Goal: Information Seeking & Learning: Learn about a topic

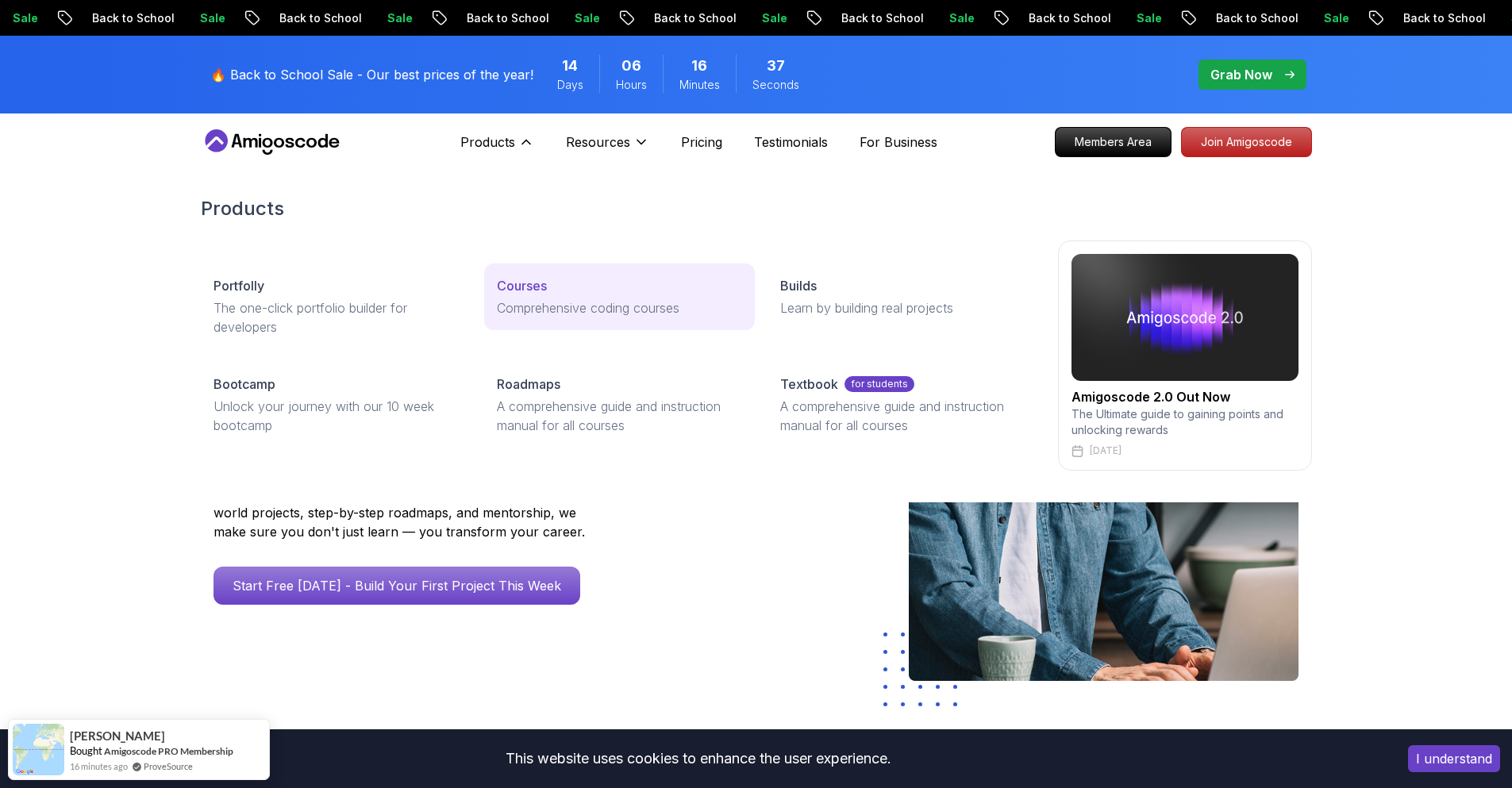
click at [570, 304] on p "Comprehensive coding courses" at bounding box center [619, 308] width 245 height 19
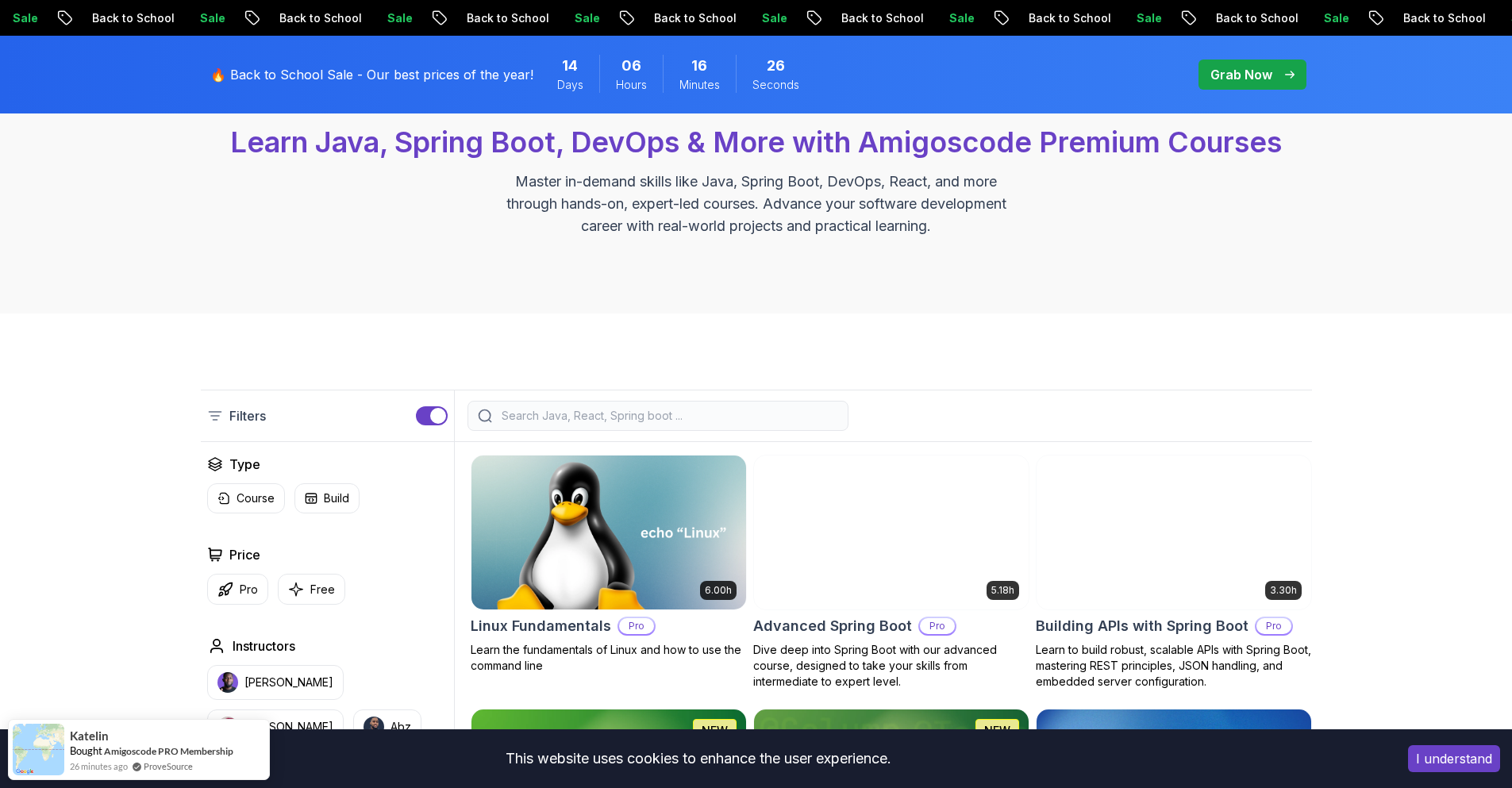
scroll to position [159, 0]
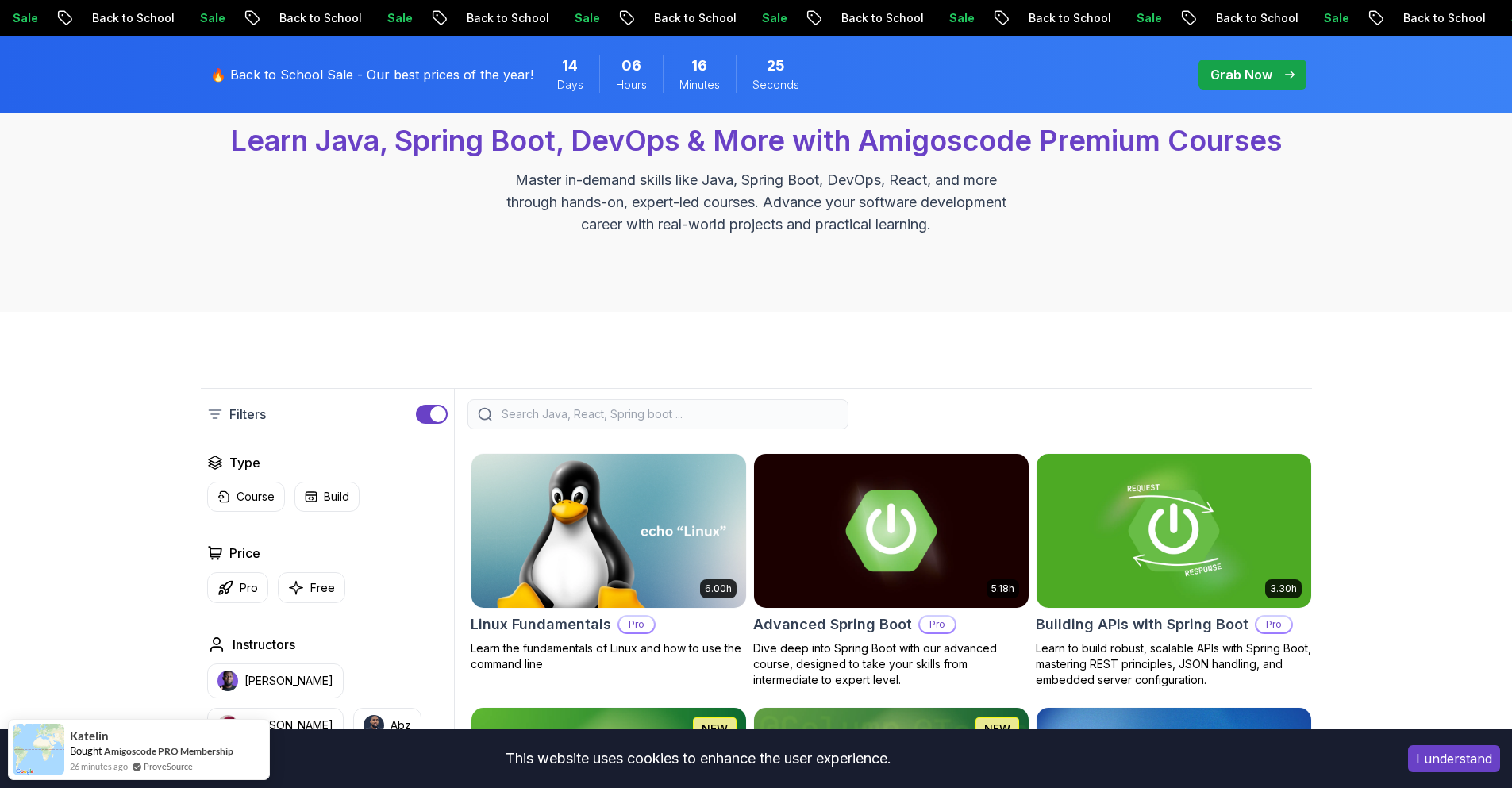
click at [779, 407] on input "search" at bounding box center [667, 414] width 339 height 16
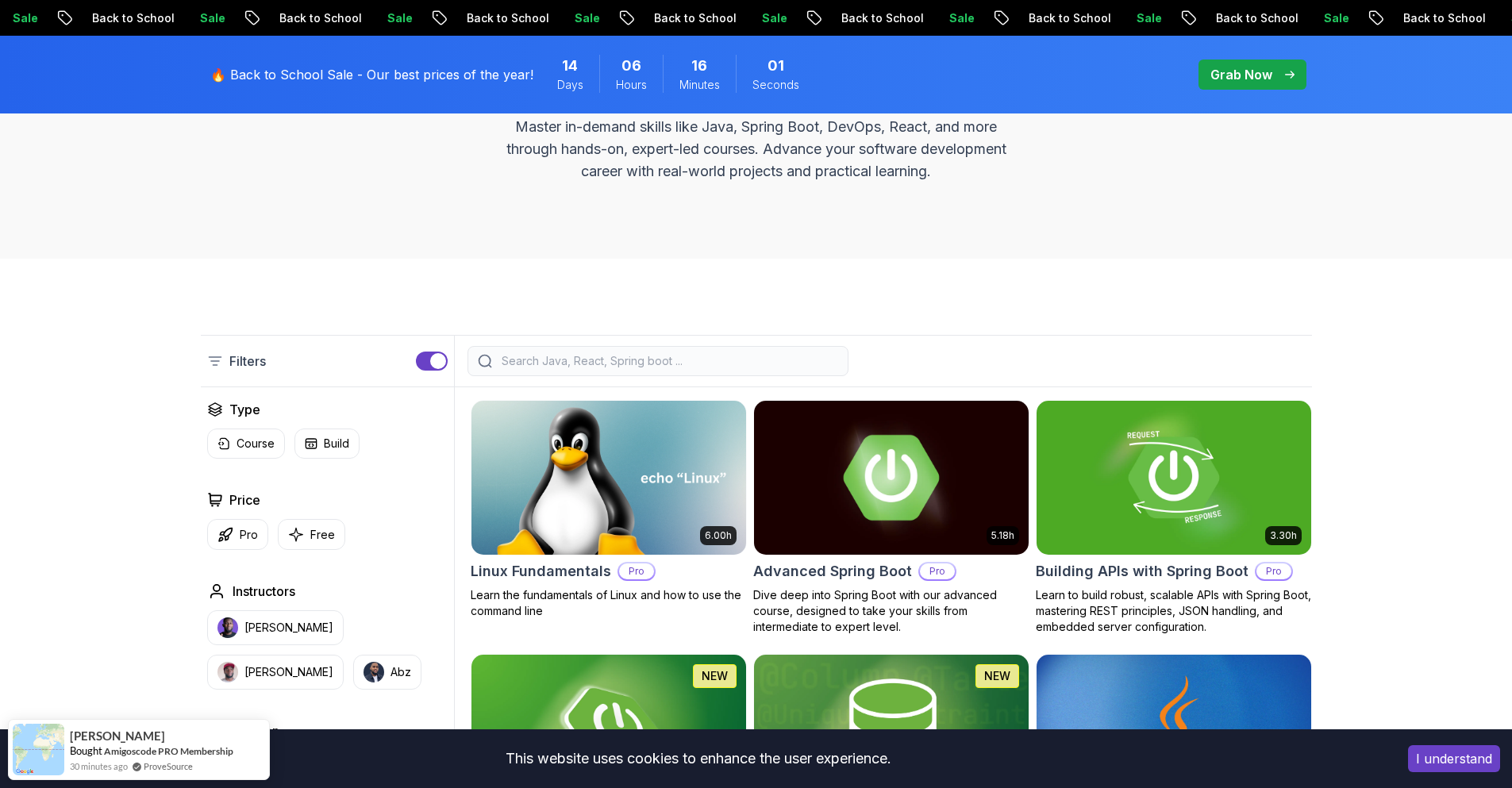
scroll to position [238, 0]
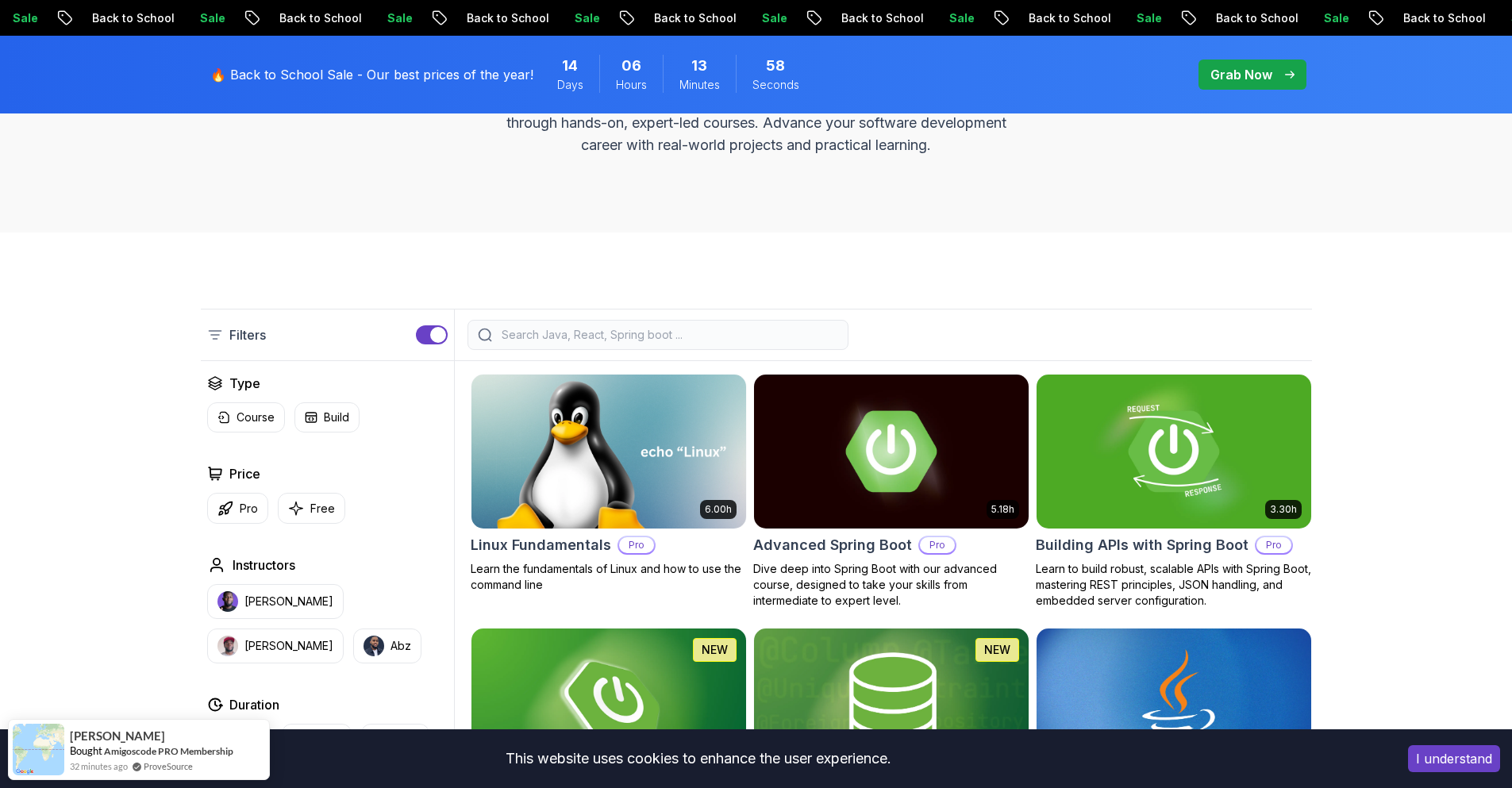
click at [240, 340] on p "Filters" at bounding box center [248, 334] width 37 height 19
click at [220, 330] on icon at bounding box center [215, 334] width 16 height 16
click at [211, 334] on icon at bounding box center [215, 334] width 16 height 16
click at [438, 338] on div "button" at bounding box center [438, 334] width 16 height 16
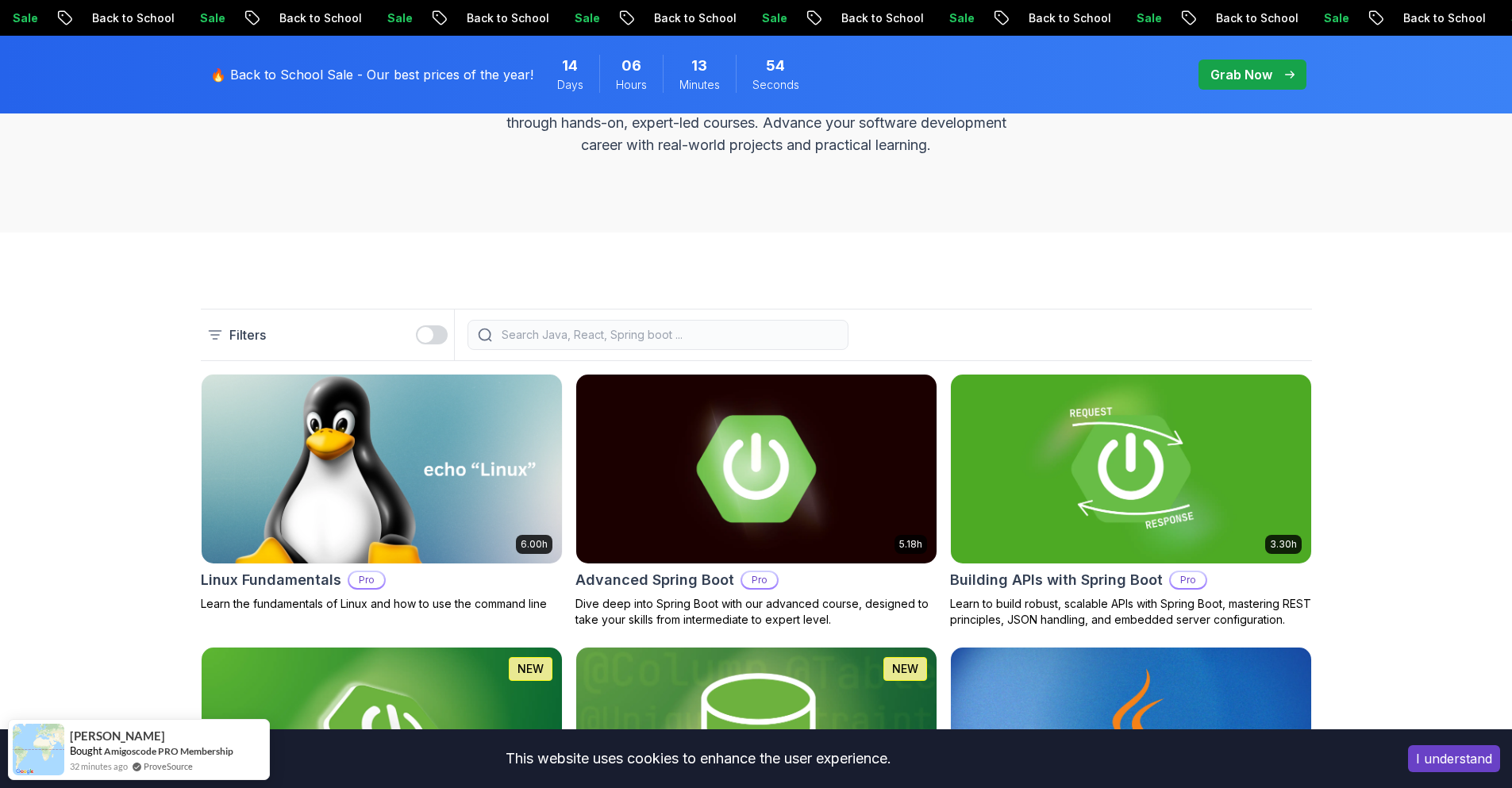
click at [438, 337] on button "button" at bounding box center [432, 334] width 32 height 19
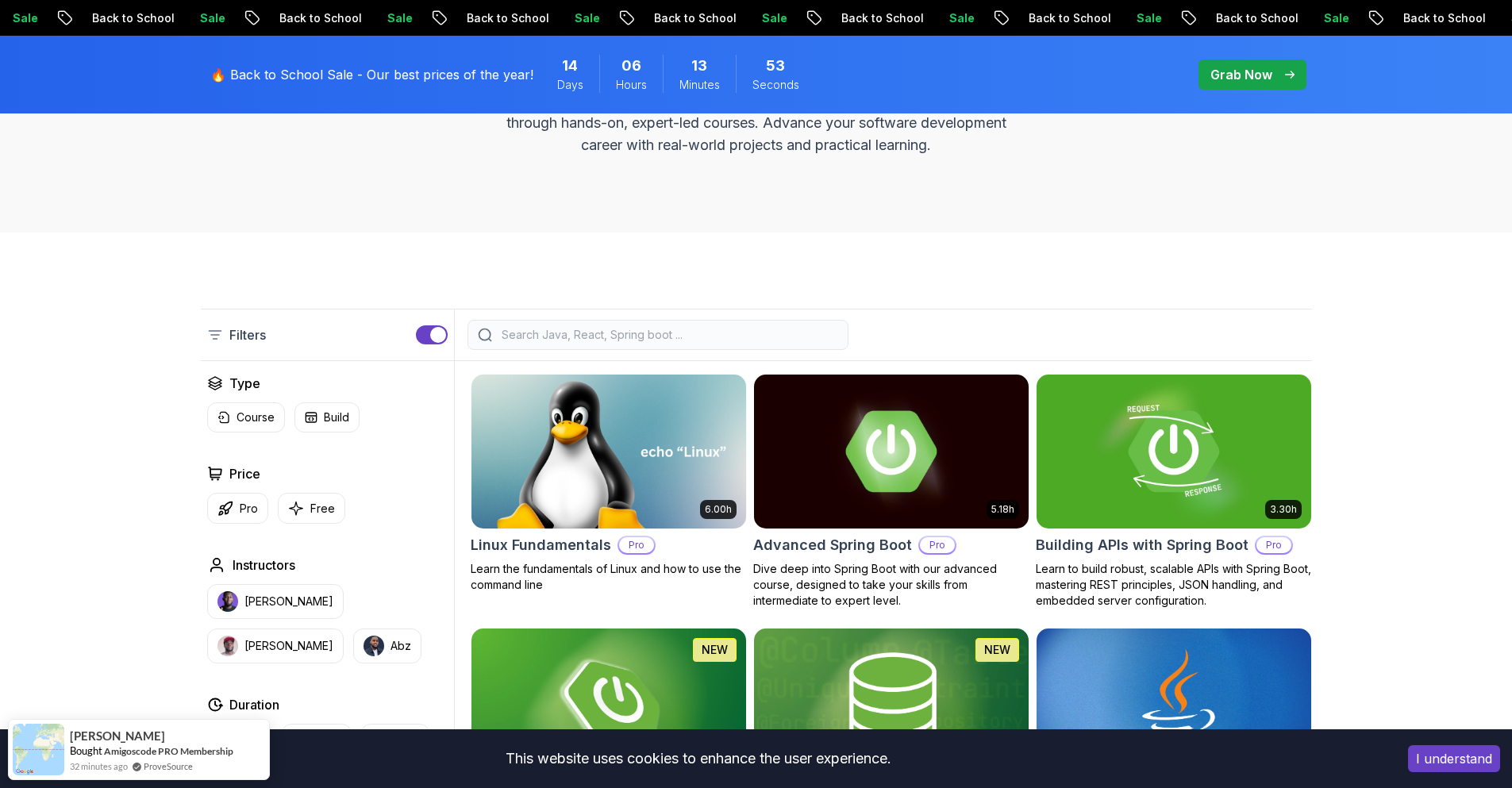
click at [509, 337] on input "search" at bounding box center [667, 334] width 339 height 16
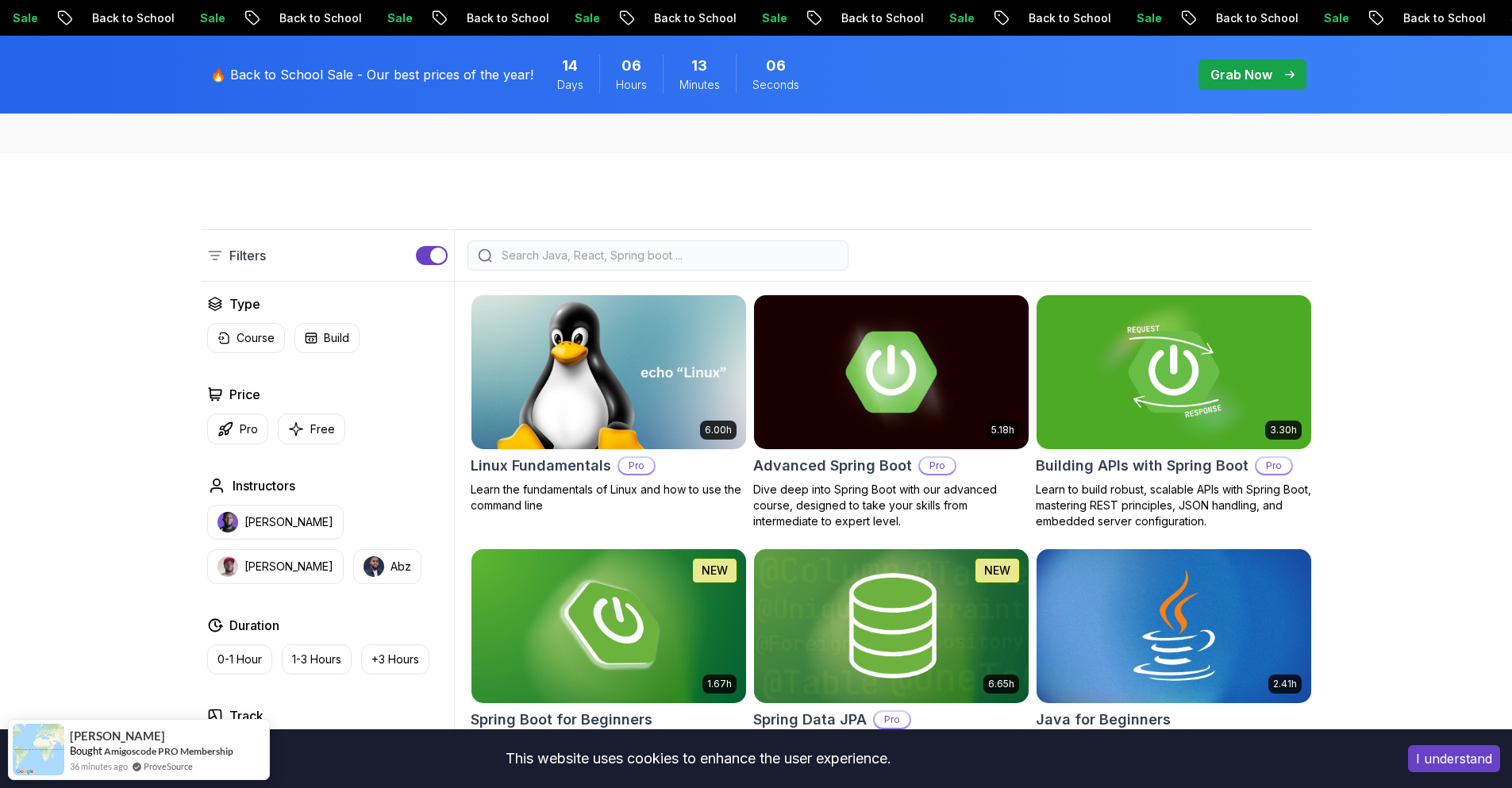
scroll to position [0, 0]
